Goal: Task Accomplishment & Management: Manage account settings

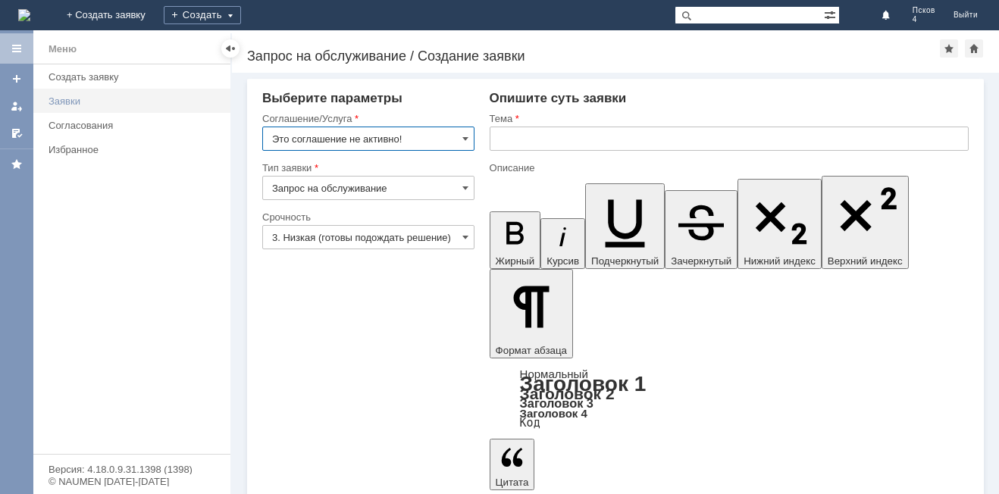
click at [73, 100] on div "Заявки" at bounding box center [135, 101] width 173 height 11
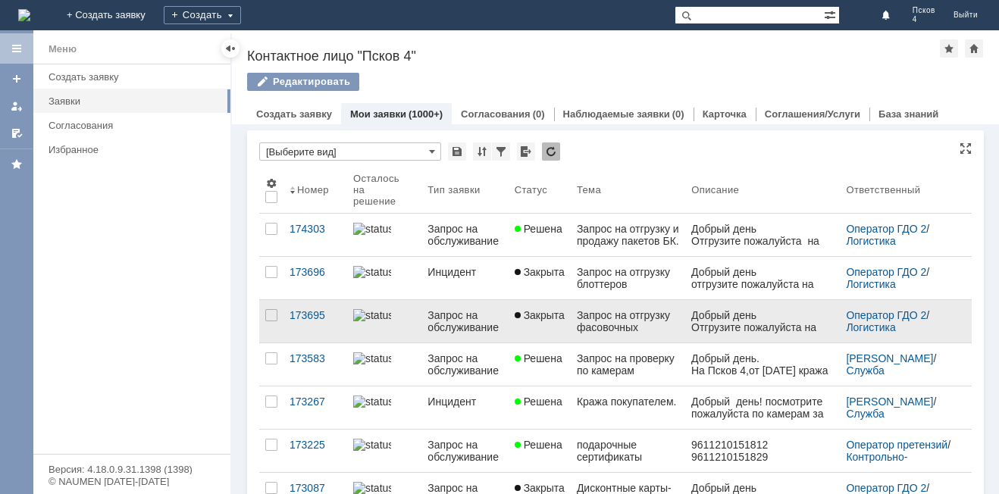
scroll to position [76, 0]
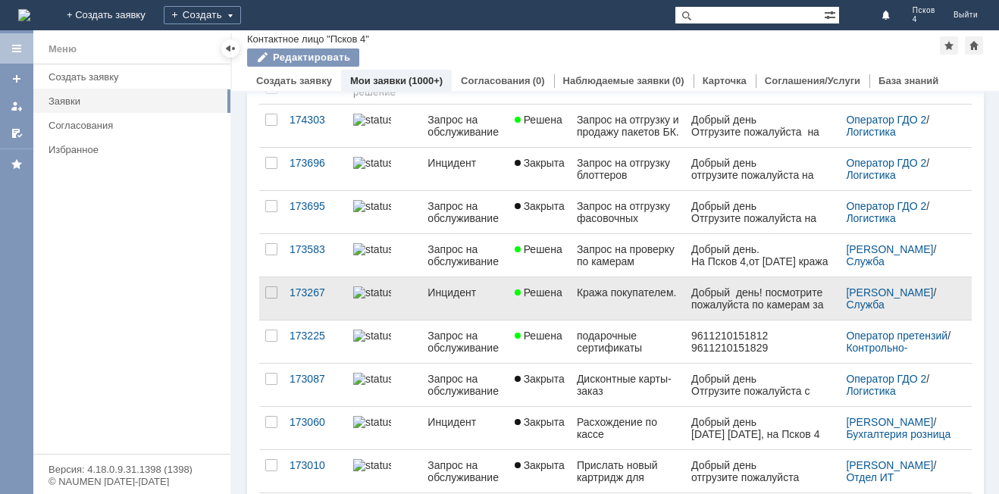
click at [616, 299] on div "Кража покупателем." at bounding box center [628, 293] width 102 height 12
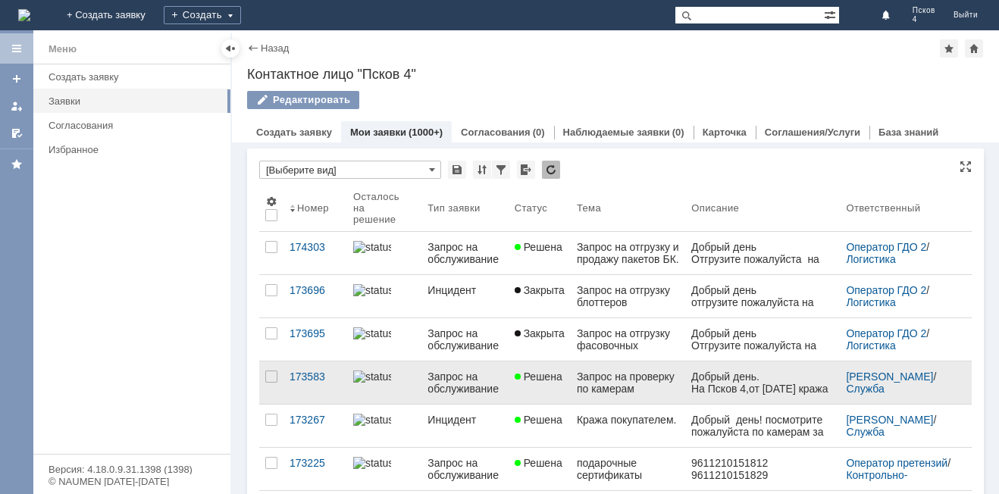
click at [645, 384] on div "Запрос на проверку по камерам" at bounding box center [628, 383] width 102 height 24
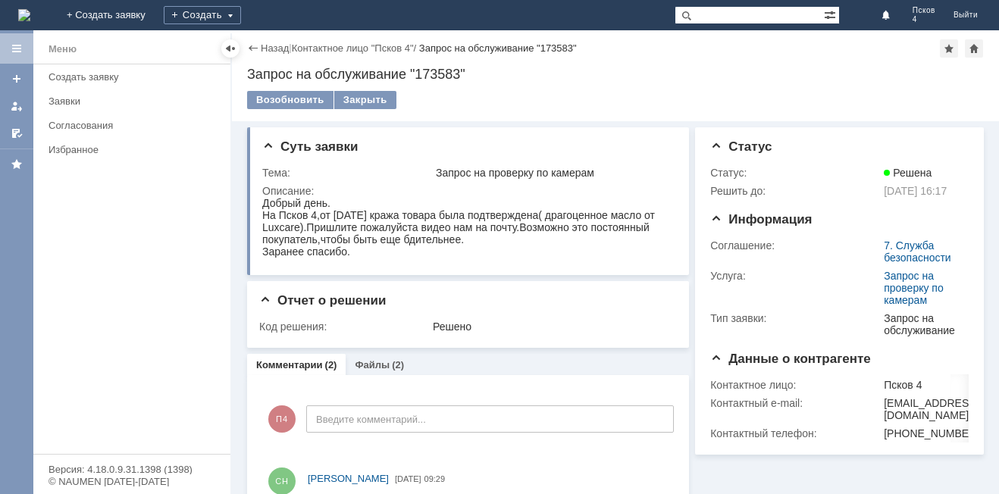
click at [371, 362] on link "Файлы" at bounding box center [372, 364] width 35 height 11
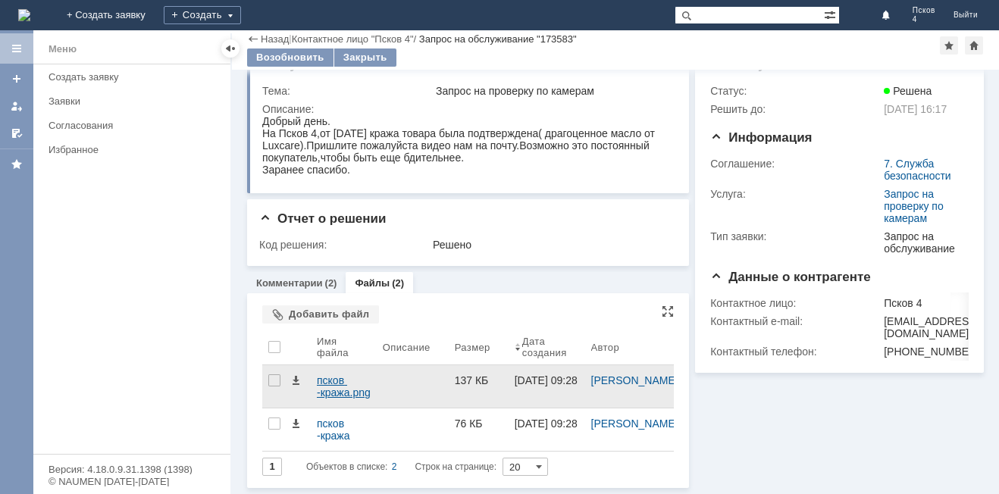
click at [350, 389] on div "псков -кража.png" at bounding box center [344, 387] width 54 height 24
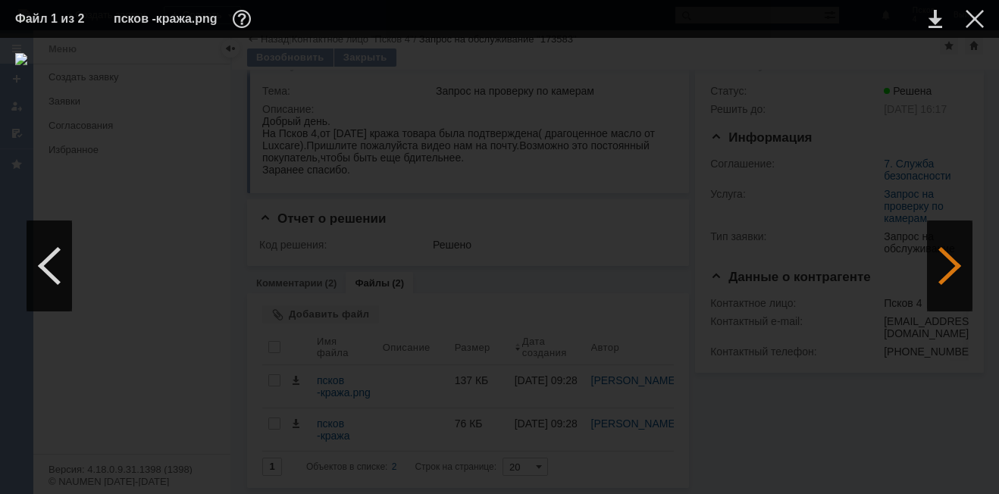
click at [956, 274] on div at bounding box center [949, 266] width 45 height 91
click at [494, 215] on img at bounding box center [499, 266] width 969 height 426
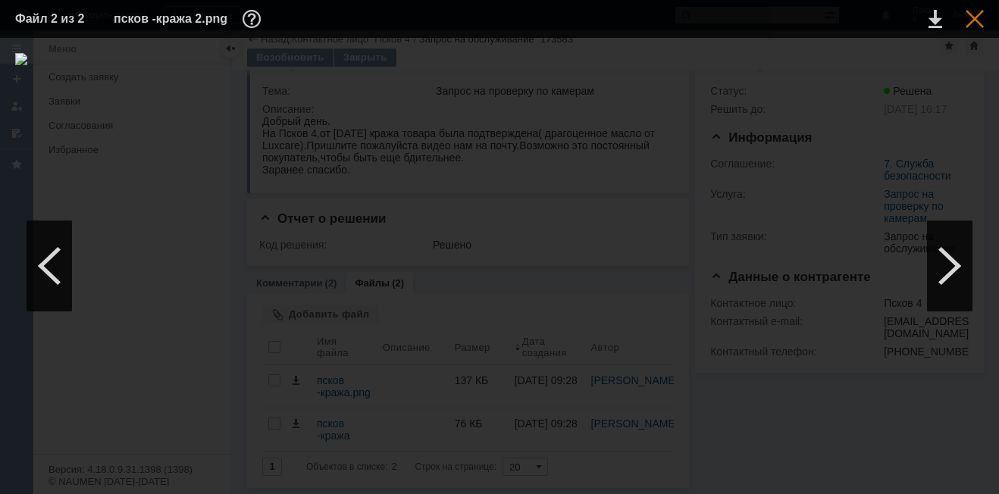
click at [975, 17] on div at bounding box center [975, 19] width 18 height 18
